Goal: Task Accomplishment & Management: Complete application form

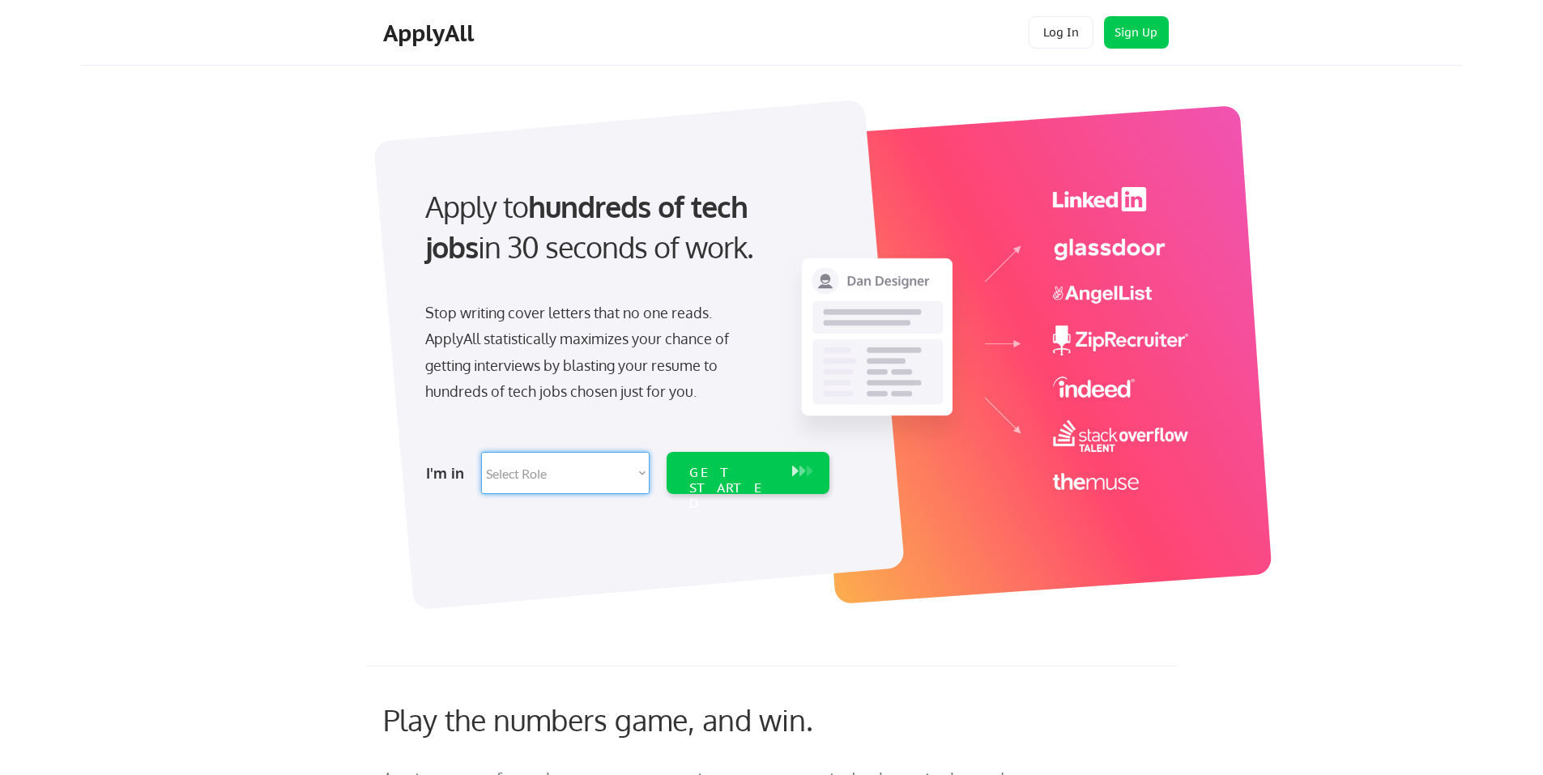
click at [634, 469] on select "Select Role Software Engineering Product Management Customer Success Sales UI/U…" at bounding box center [565, 473] width 168 height 42
select select ""customer_support""
click at [481, 452] on select "Select Role Software Engineering Product Management Customer Success Sales UI/U…" at bounding box center [565, 473] width 168 height 42
select select ""customer_support""
click at [764, 471] on div "GET STARTED" at bounding box center [732, 488] width 87 height 47
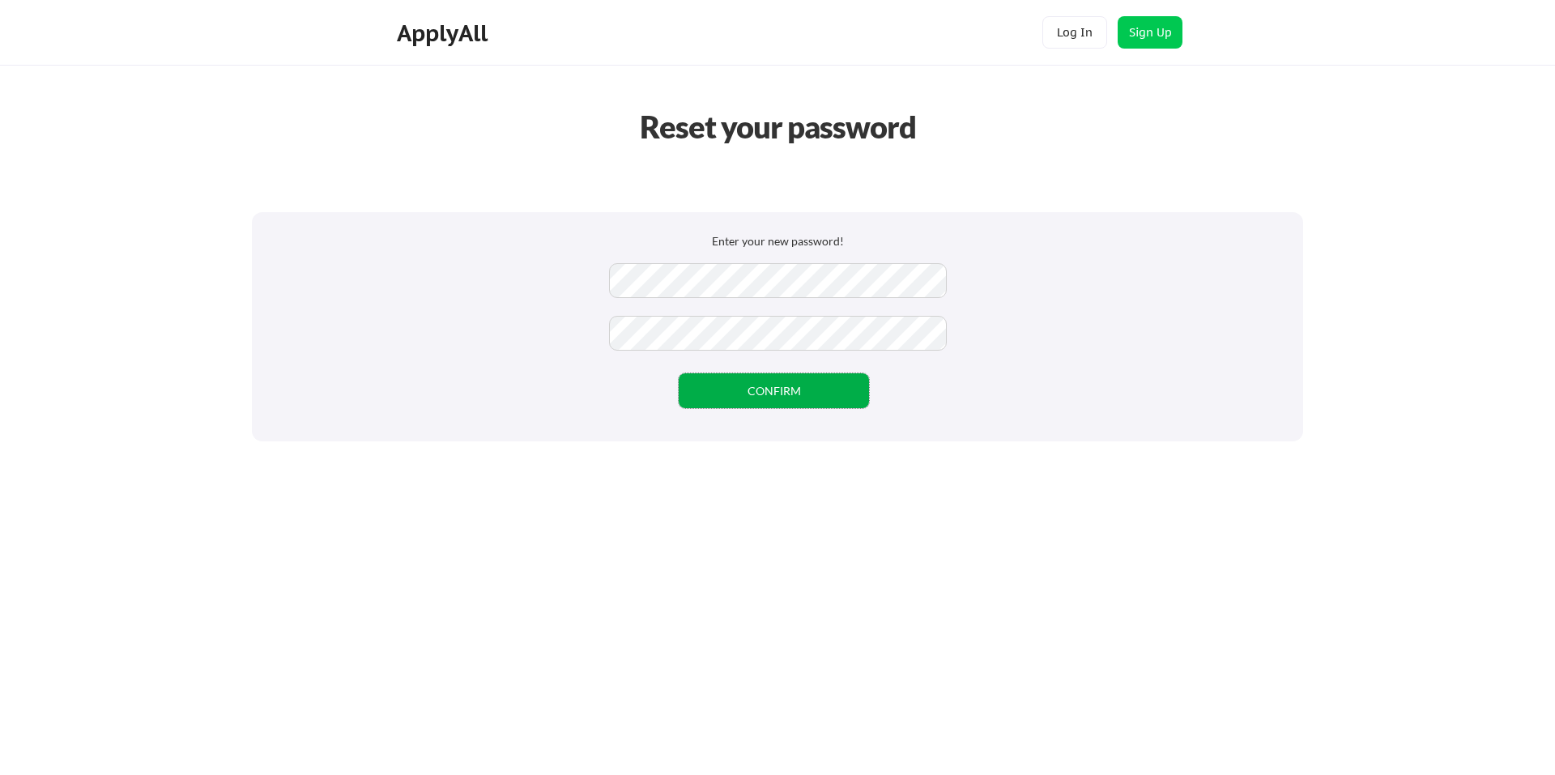
click at [816, 393] on button "CONFIRM" at bounding box center [774, 390] width 190 height 35
click at [745, 385] on button "CONFIRM" at bounding box center [774, 390] width 190 height 35
click at [775, 389] on button "CONFIRM" at bounding box center [774, 390] width 190 height 35
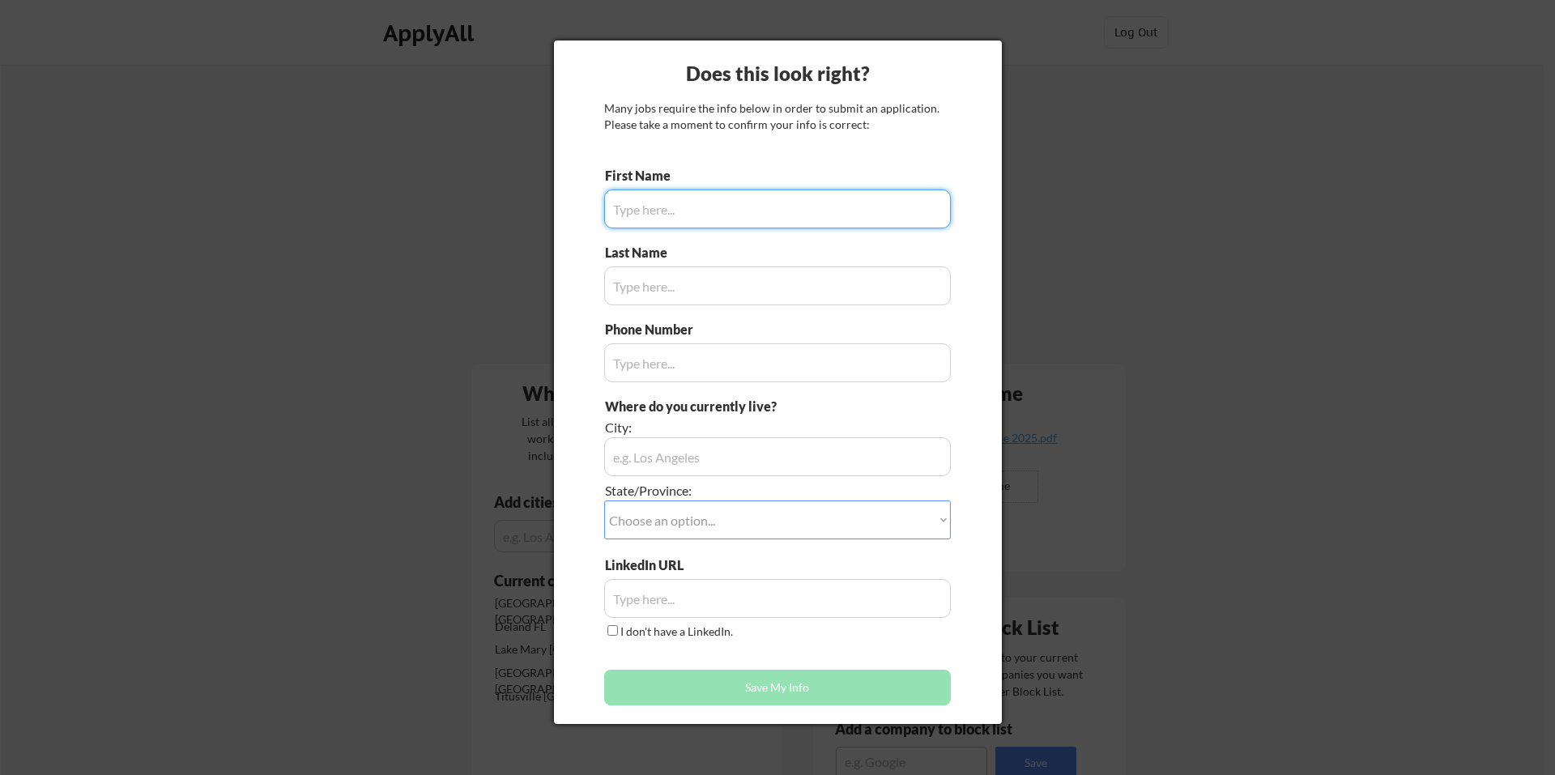
click at [652, 206] on input "input" at bounding box center [777, 208] width 347 height 39
type input "Ralph"
click at [656, 289] on input "input" at bounding box center [777, 285] width 347 height 39
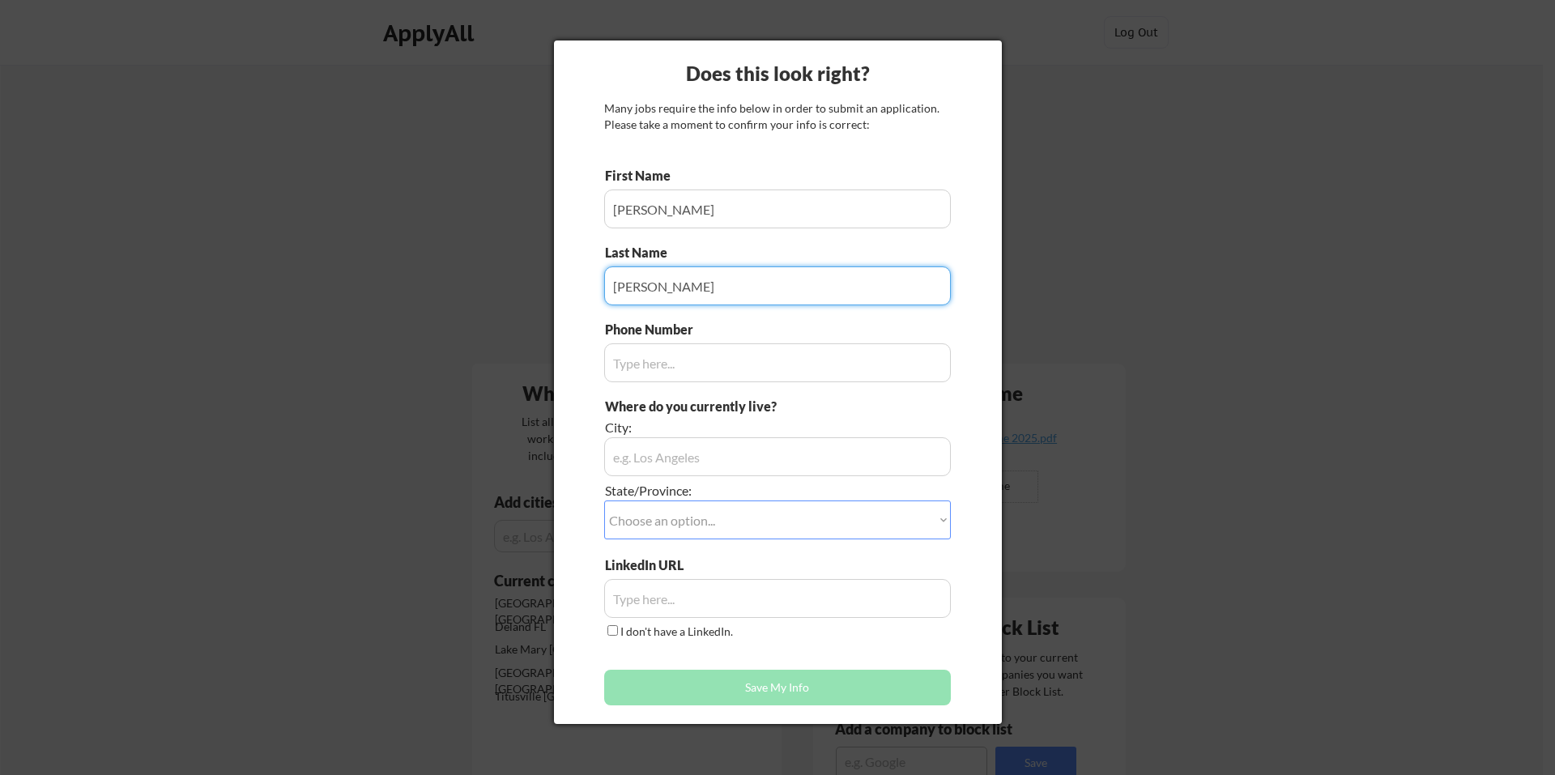
type input "Cencebaugh"
click at [649, 360] on input "input" at bounding box center [777, 362] width 347 height 39
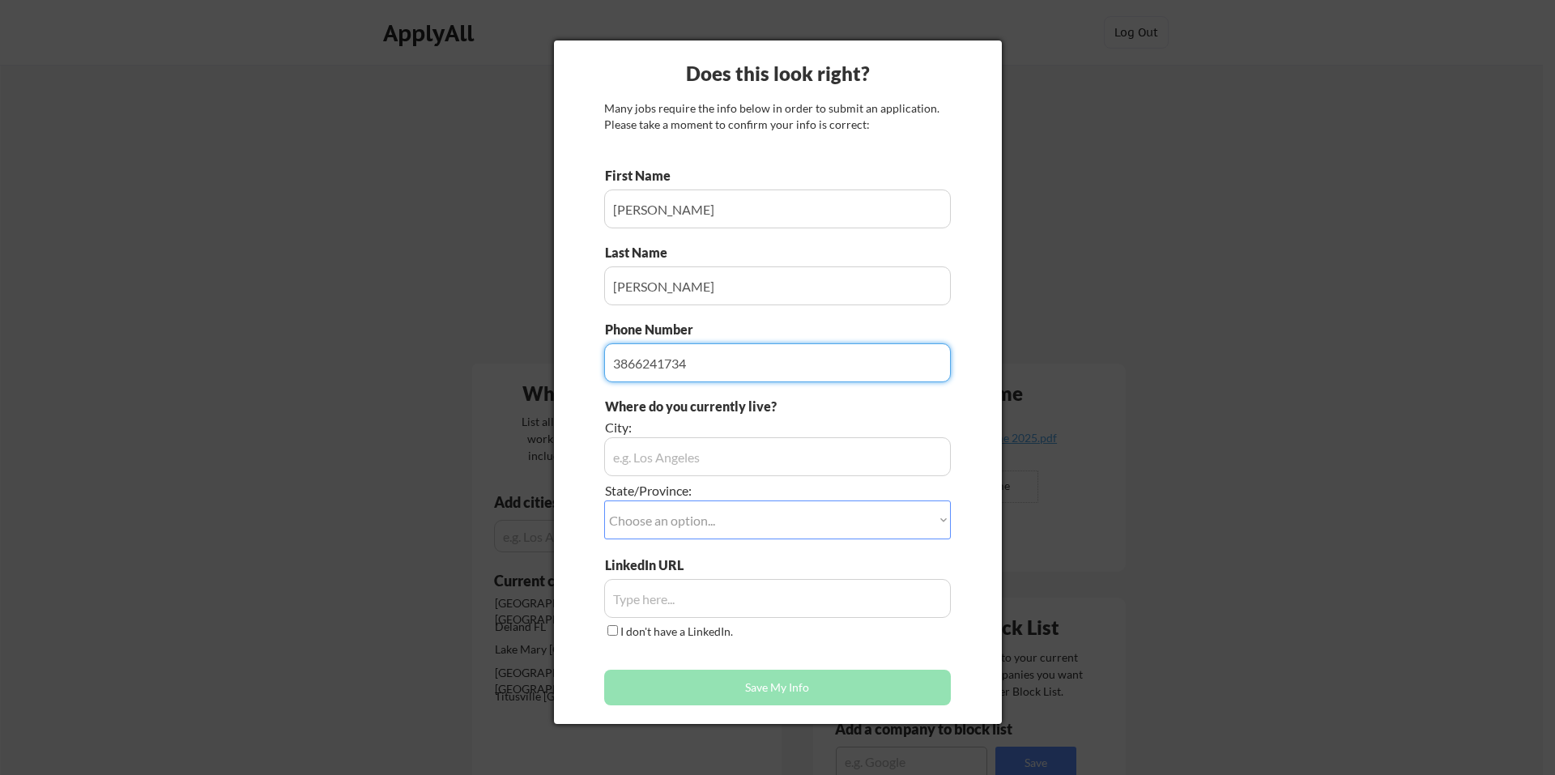
type input "3866241734"
click at [699, 465] on input "input" at bounding box center [777, 456] width 347 height 39
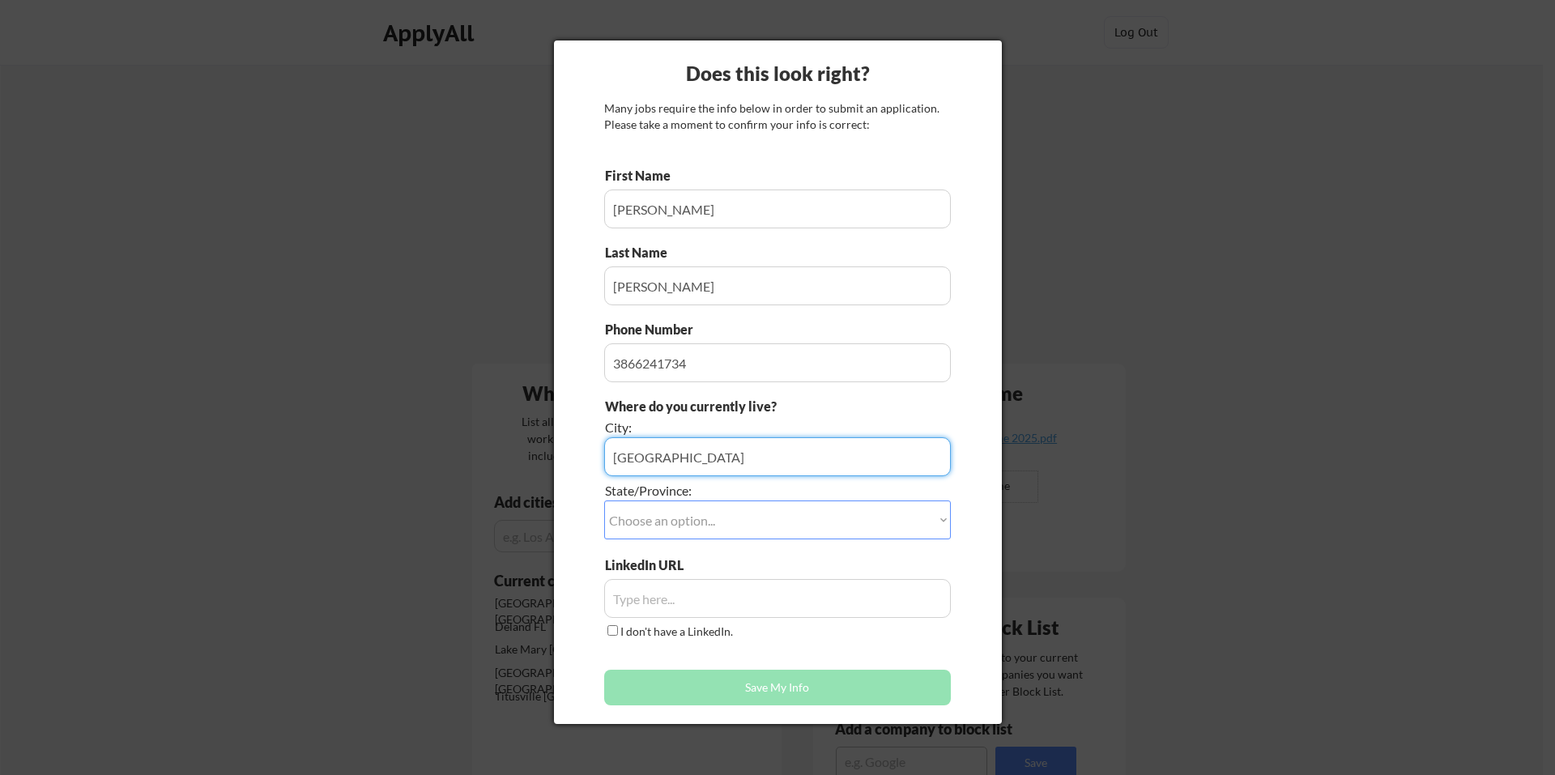
type input "Daytona Beach"
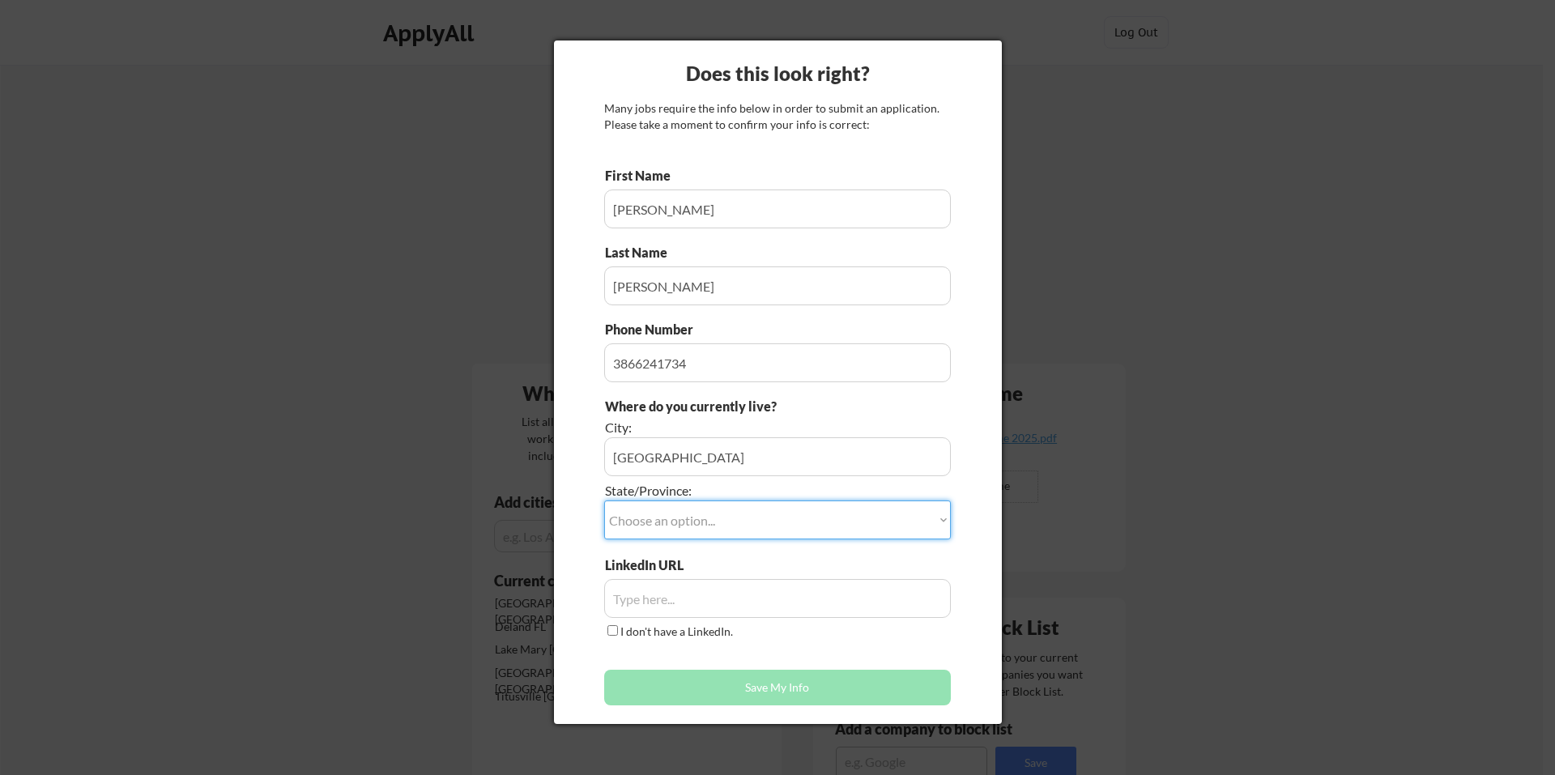
click at [693, 526] on select "Choose an option... Other/Not Applicable Alabama Alaska Alberta Arizona Arkansa…" at bounding box center [777, 519] width 347 height 39
select select ""Florida""
click at [604, 500] on select "Choose an option... Other/Not Applicable Alabama Alaska Alberta Arizona Arkansa…" at bounding box center [777, 519] width 347 height 39
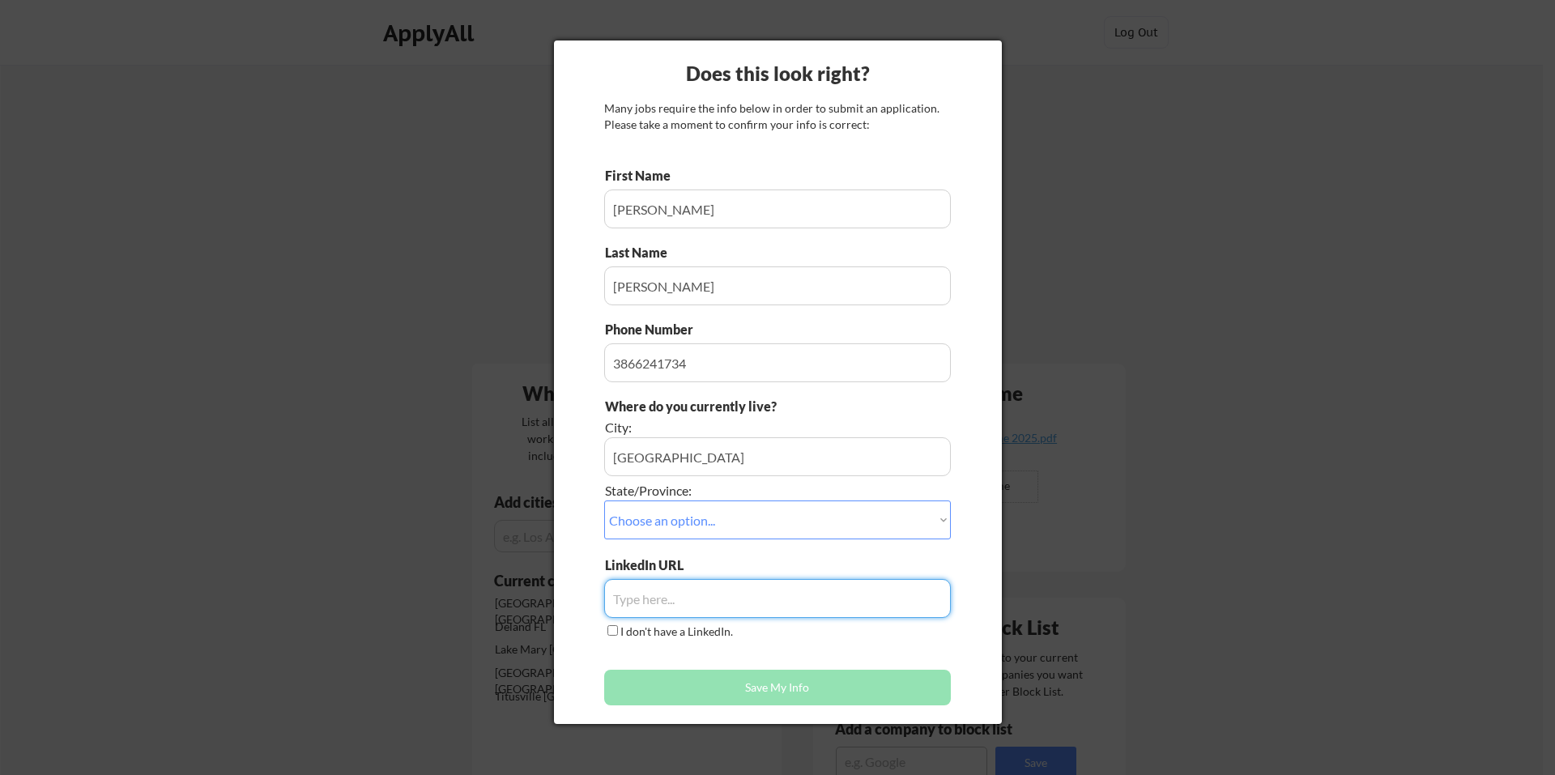
click at [676, 598] on input "input" at bounding box center [777, 598] width 347 height 39
click at [645, 593] on input "input" at bounding box center [777, 598] width 347 height 39
paste input "https://www.linkedin.com/in/rcencebaugh/"
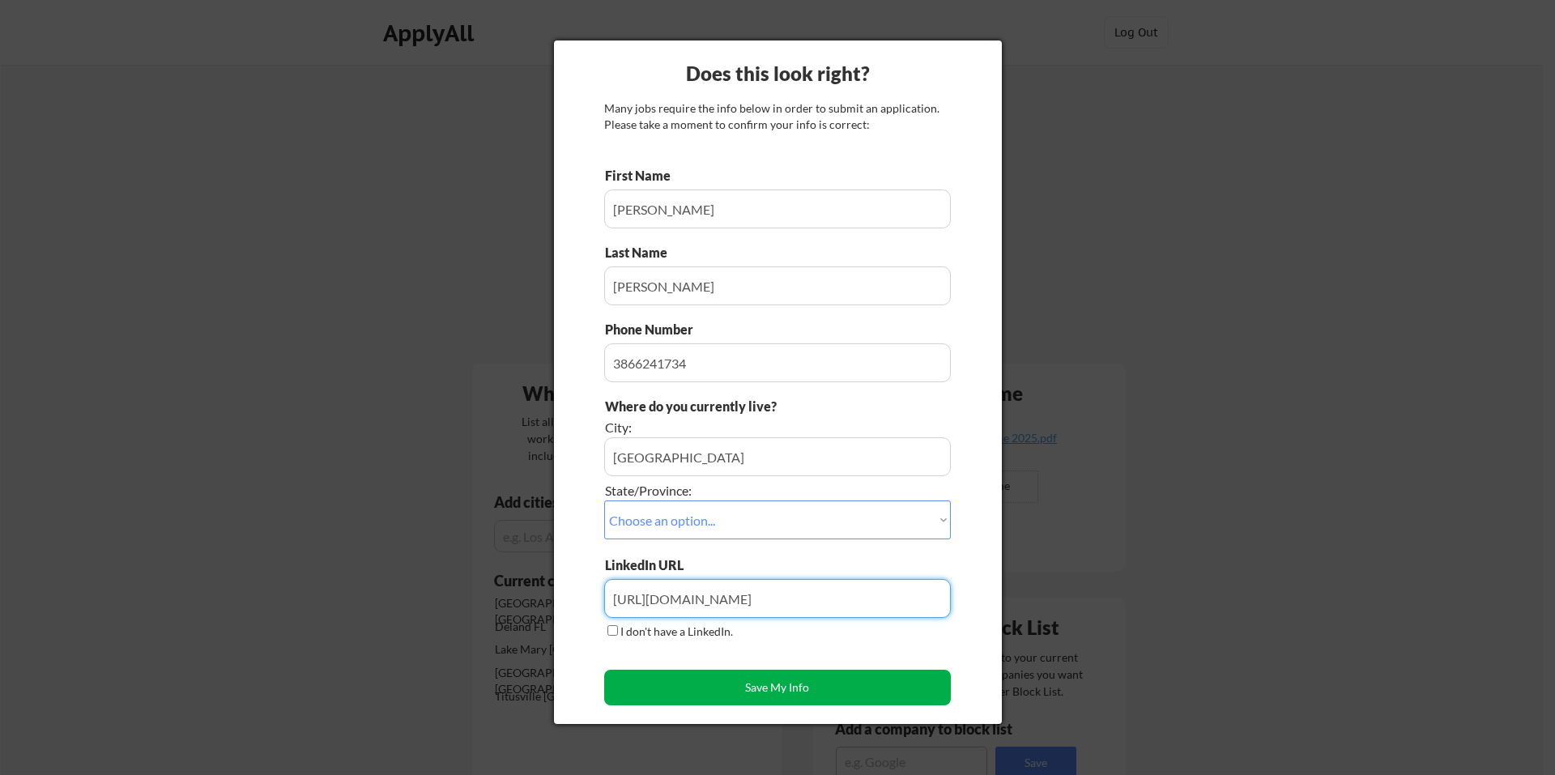
type input "https://www.linkedin.com/in/rcencebaugh/"
click at [786, 686] on button "Save My Info" at bounding box center [777, 688] width 347 height 36
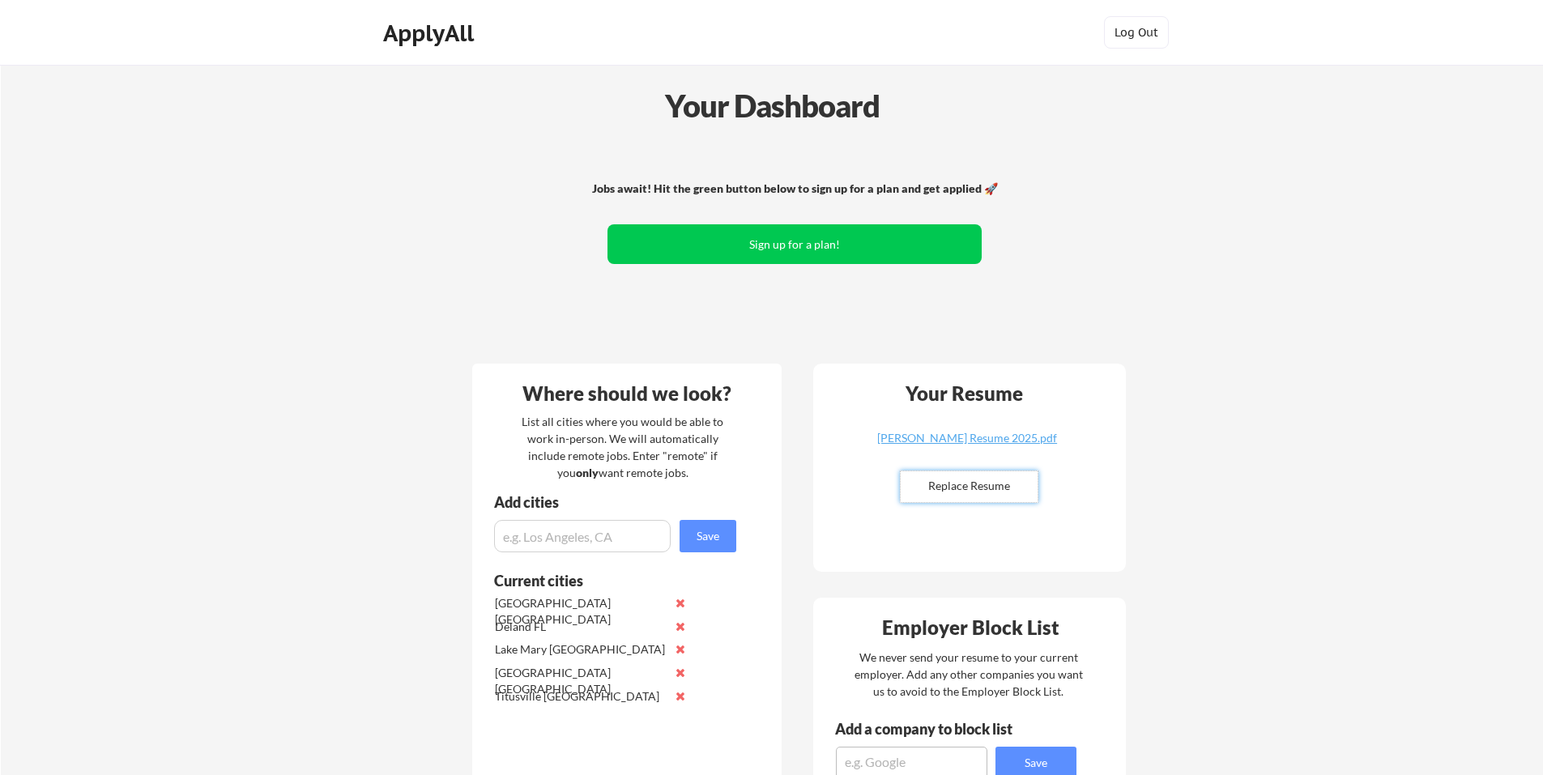
click at [964, 488] on input "file" at bounding box center [969, 486] width 137 height 31
type input "C:\fakepath\Ralph Cencebaugh Resume 9-24-2025.docx"
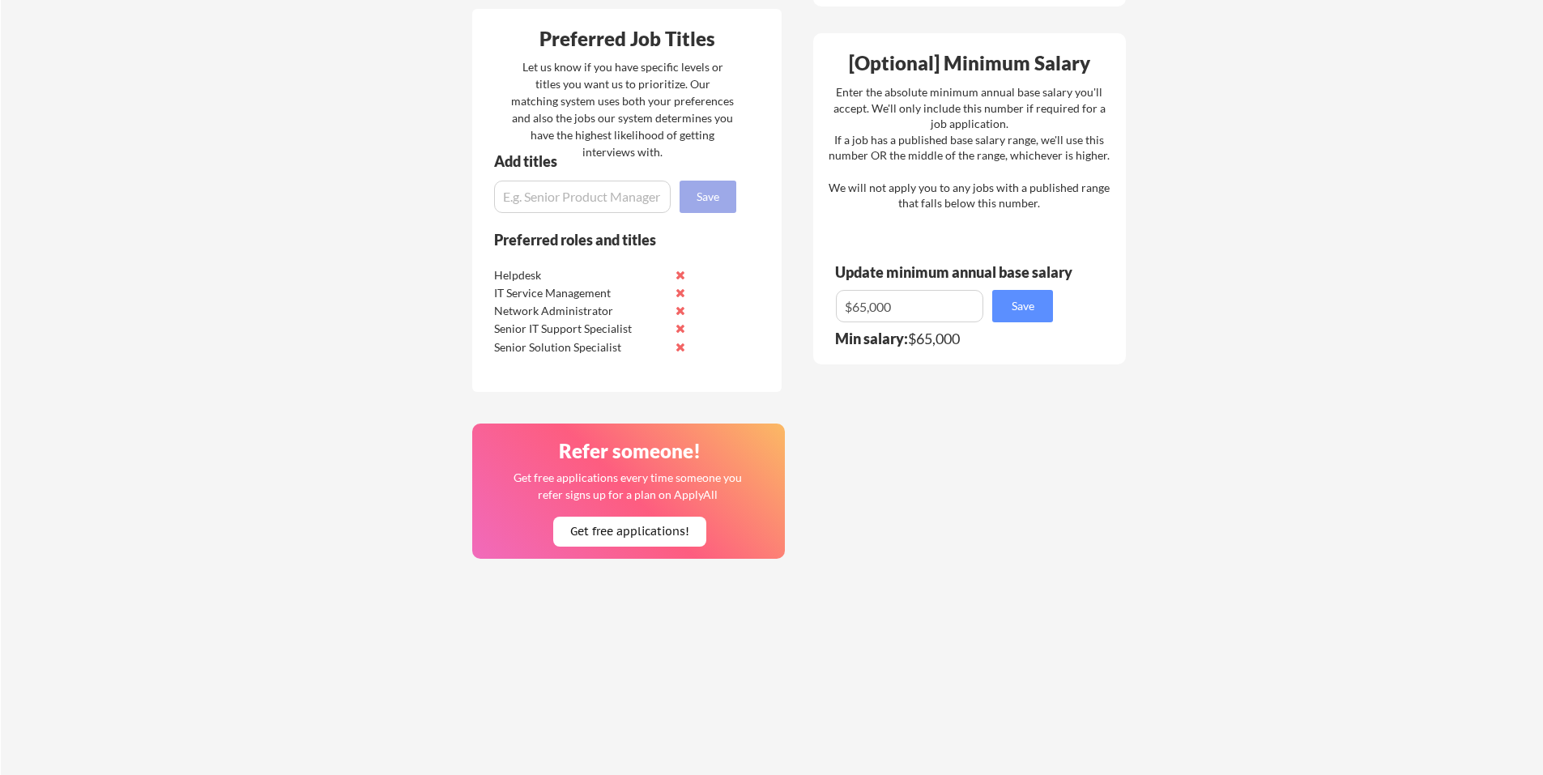
scroll to position [810, 0]
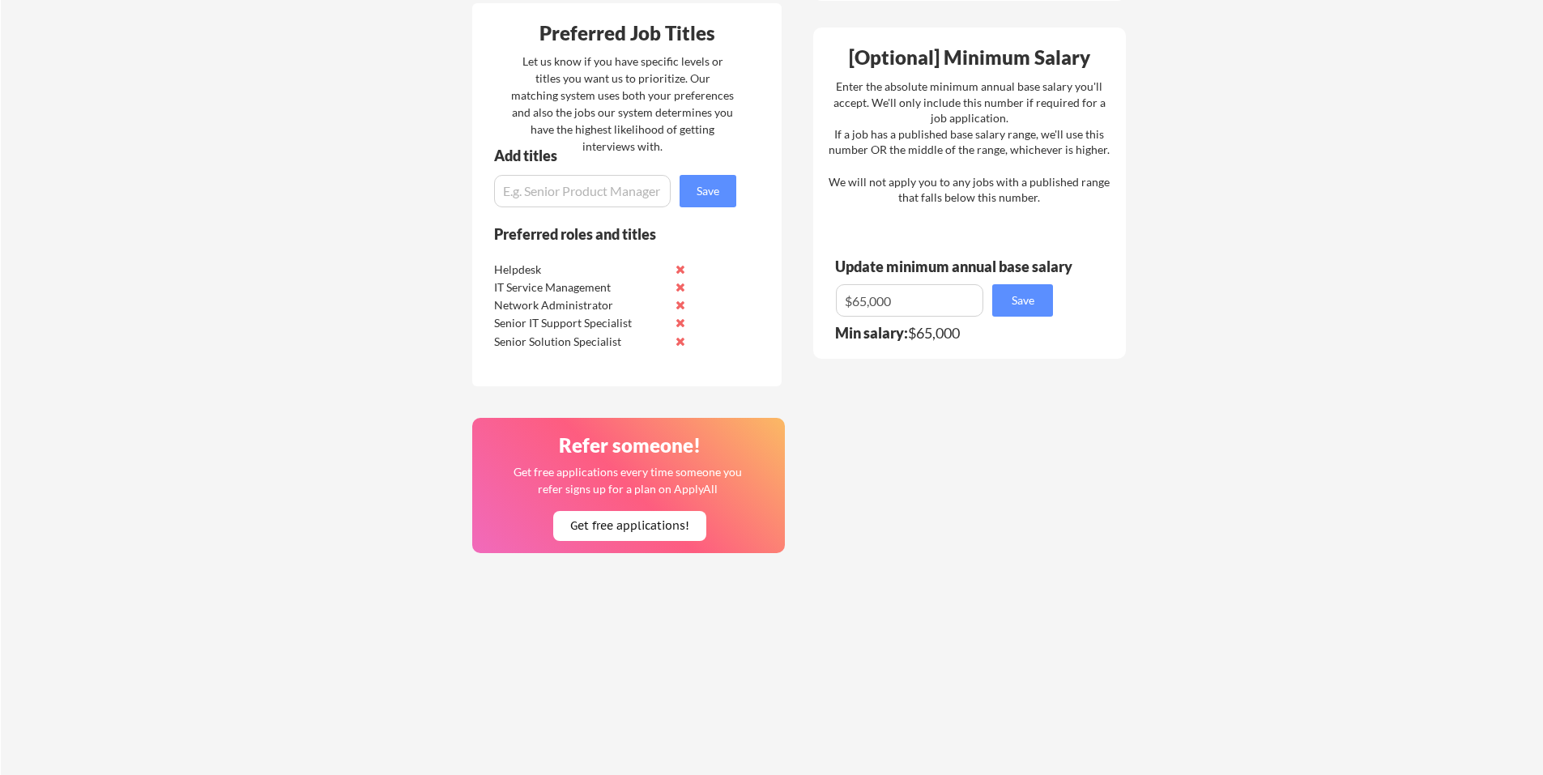
click at [869, 297] on input "input" at bounding box center [909, 300] width 147 height 32
drag, startPoint x: 866, startPoint y: 296, endPoint x: 854, endPoint y: 300, distance: 12.6
click at [854, 300] on input "input" at bounding box center [909, 300] width 147 height 32
type input "$50,000"
click at [1035, 300] on button "Save" at bounding box center [1022, 300] width 61 height 32
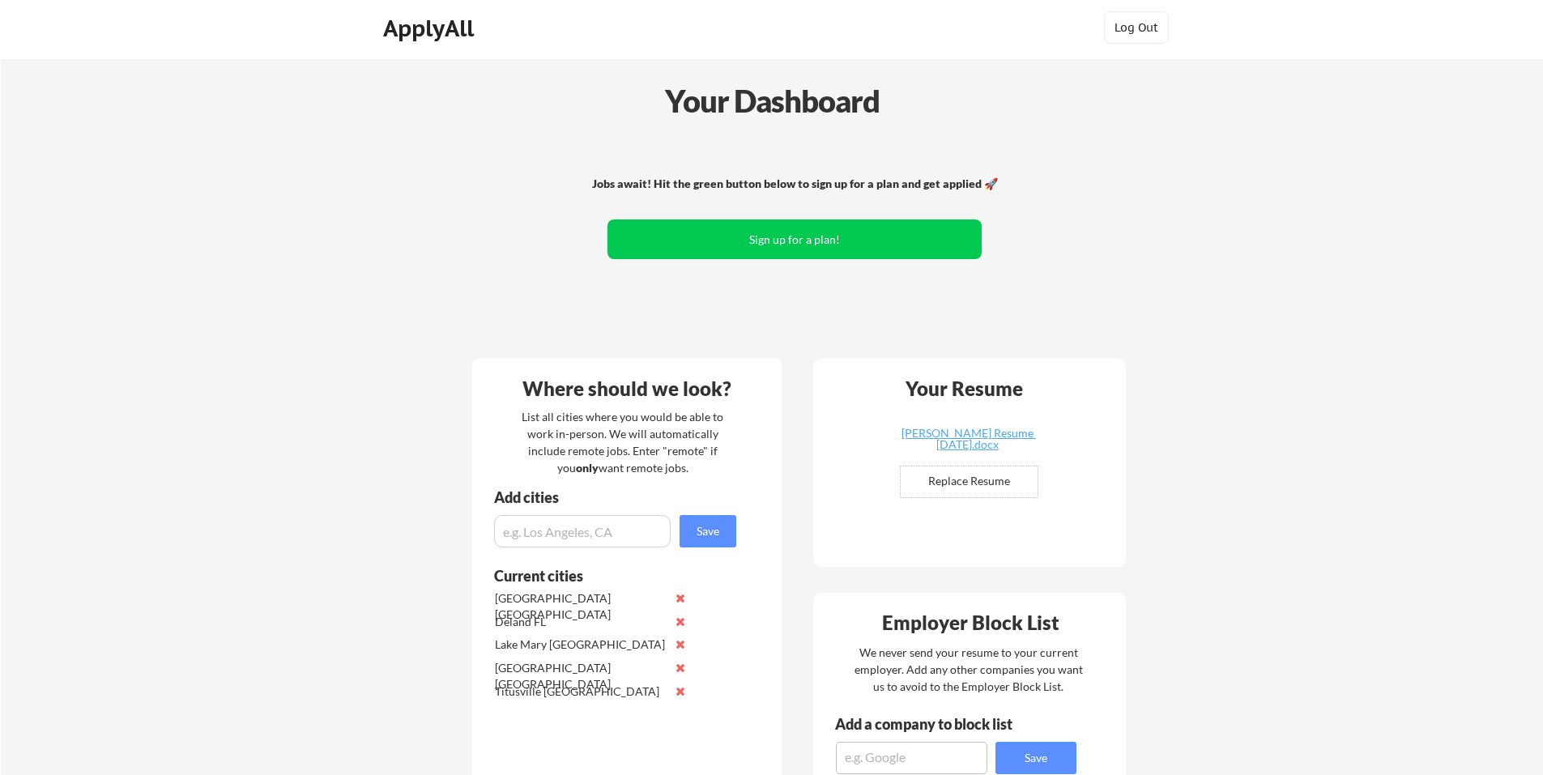
scroll to position [0, 0]
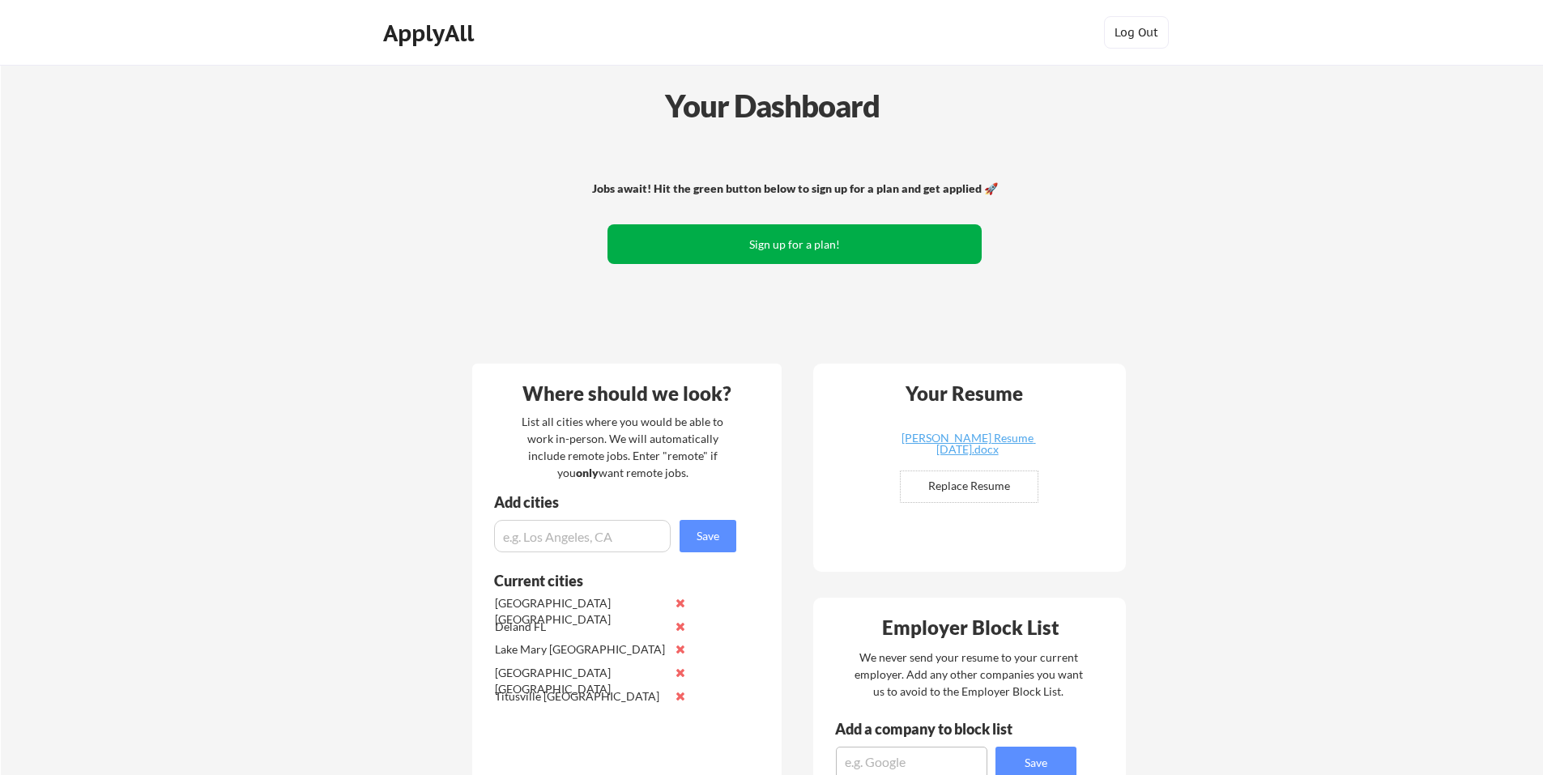
click at [799, 240] on button "Sign up for a plan!" at bounding box center [794, 244] width 374 height 40
click at [811, 241] on button "Sign up for a plan!" at bounding box center [794, 244] width 374 height 40
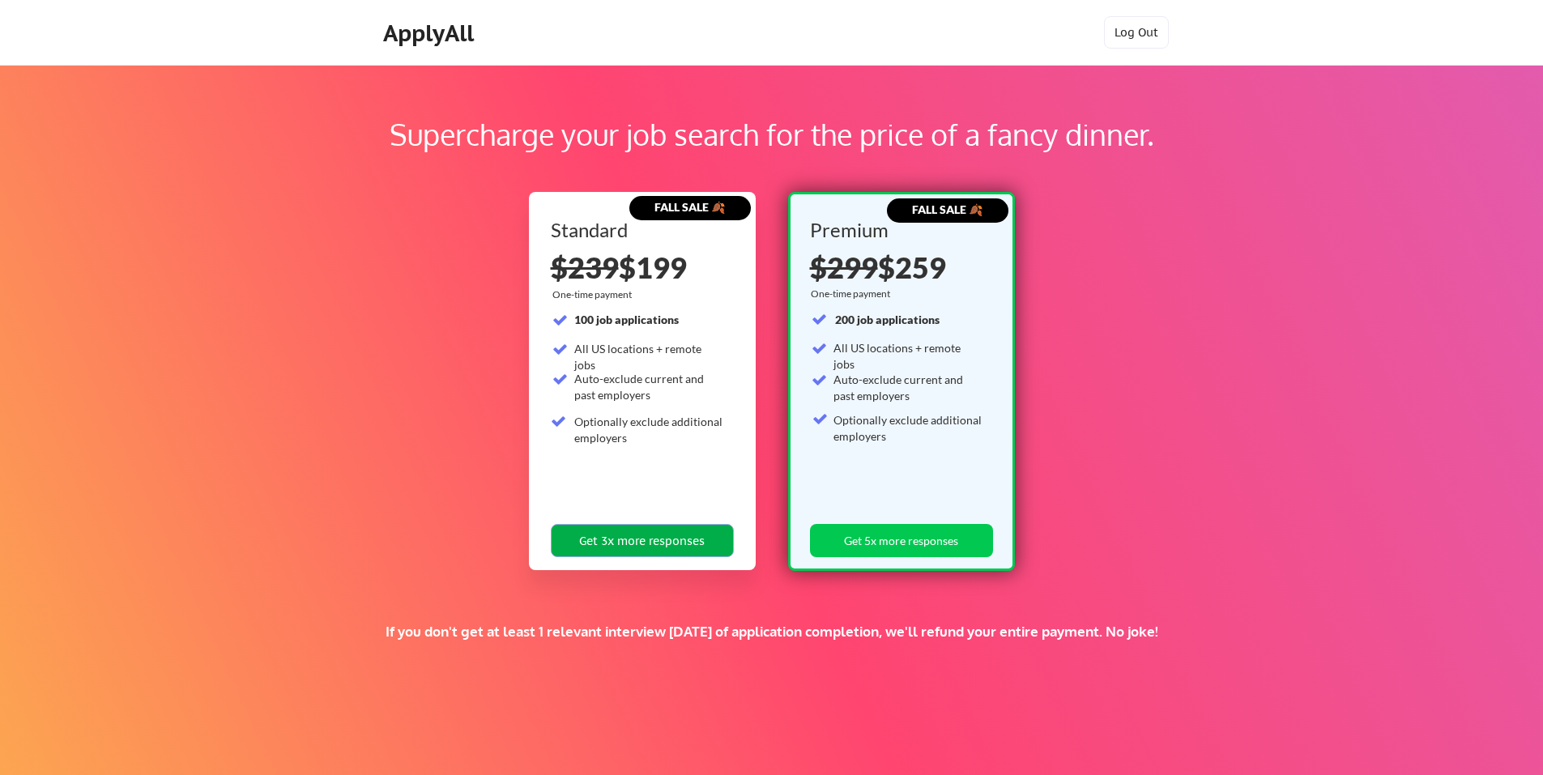
click at [631, 540] on button "Get 3x more responses" at bounding box center [642, 540] width 183 height 33
